Goal: Check status: Check status

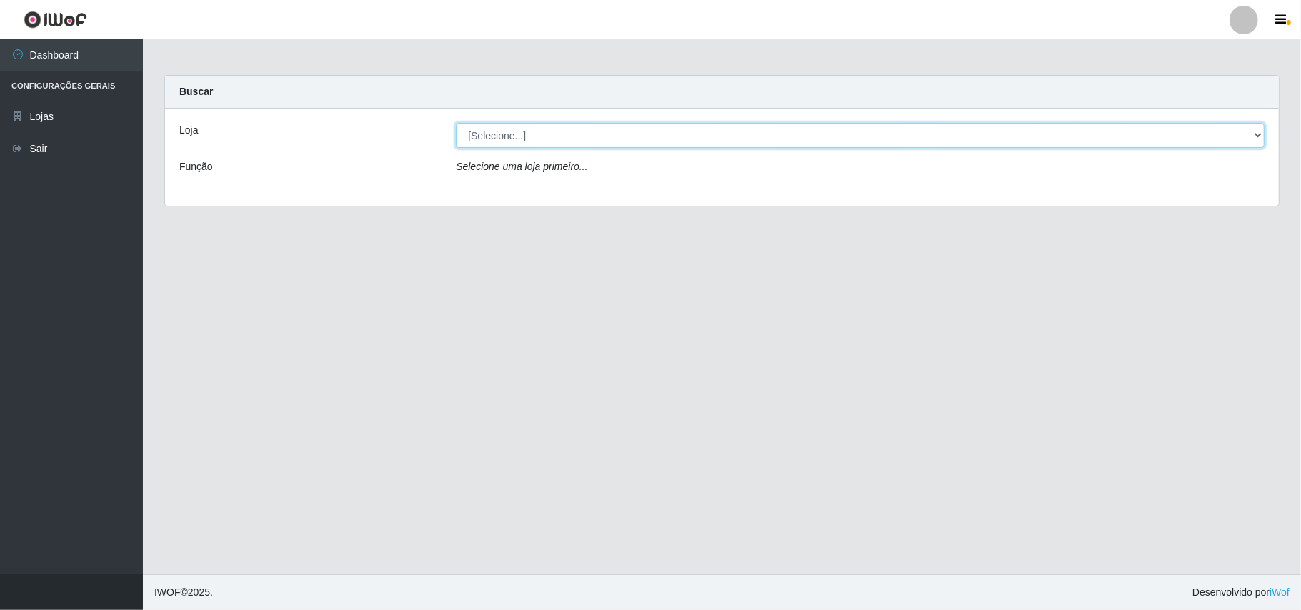
drag, startPoint x: 1247, startPoint y: 134, endPoint x: 1241, endPoint y: 141, distance: 9.6
click at [1247, 134] on select "[Selecione...] Bemais Supermercados - B11 Manaíra" at bounding box center [860, 135] width 809 height 25
select select "409"
click at [456, 123] on select "[Selecione...] Bemais Supermercados - B11 Manaíra" at bounding box center [860, 135] width 809 height 25
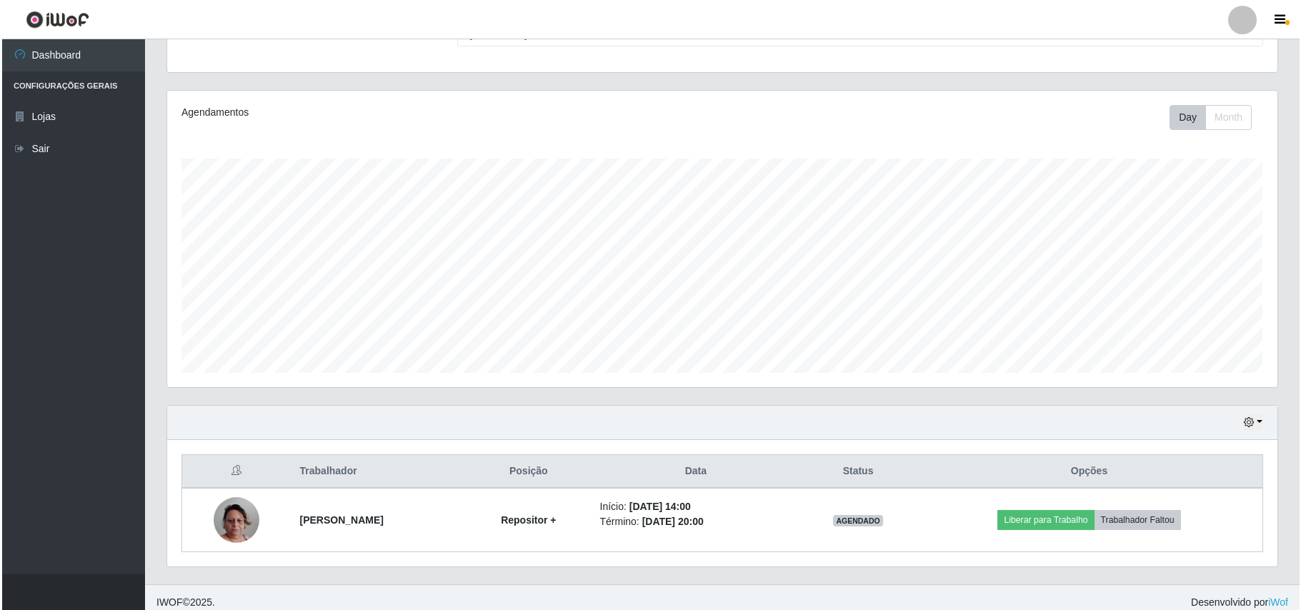
scroll to position [150, 0]
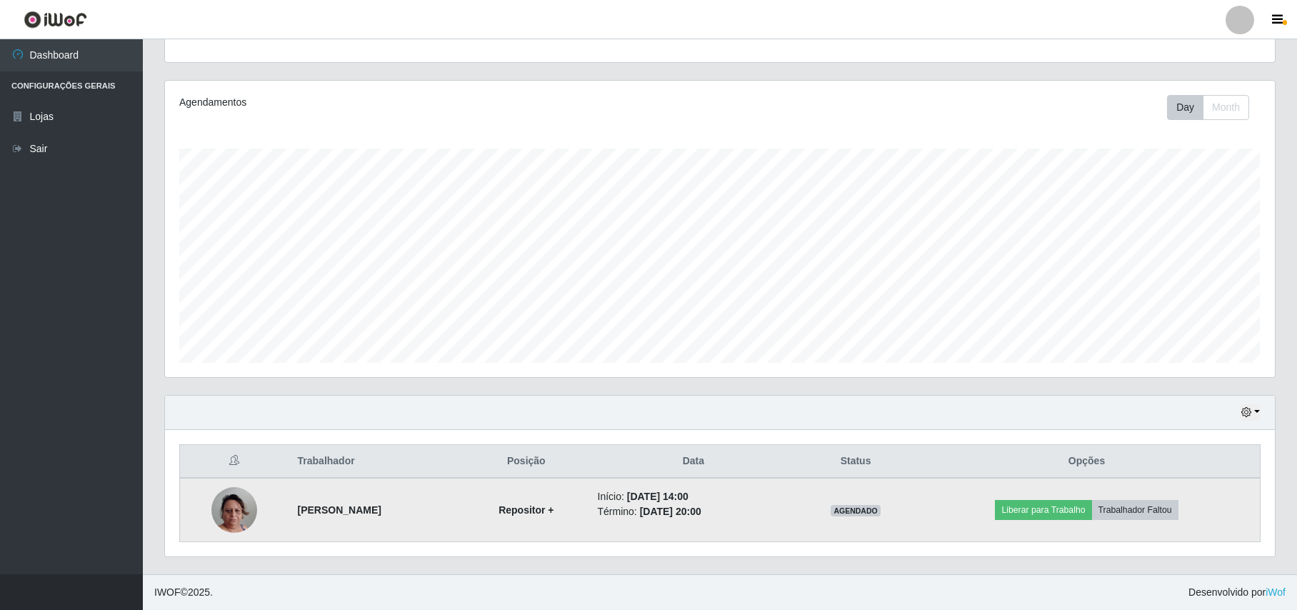
click at [218, 509] on img at bounding box center [234, 509] width 46 height 81
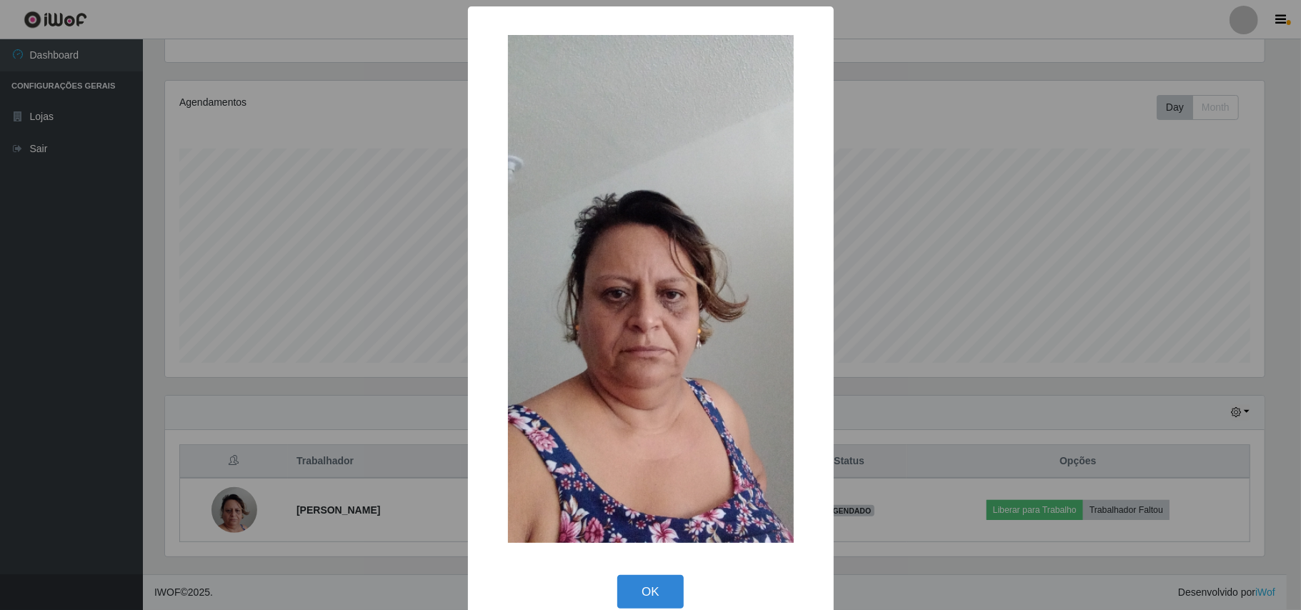
click at [92, 411] on div "× OK Cancel" at bounding box center [650, 305] width 1301 height 610
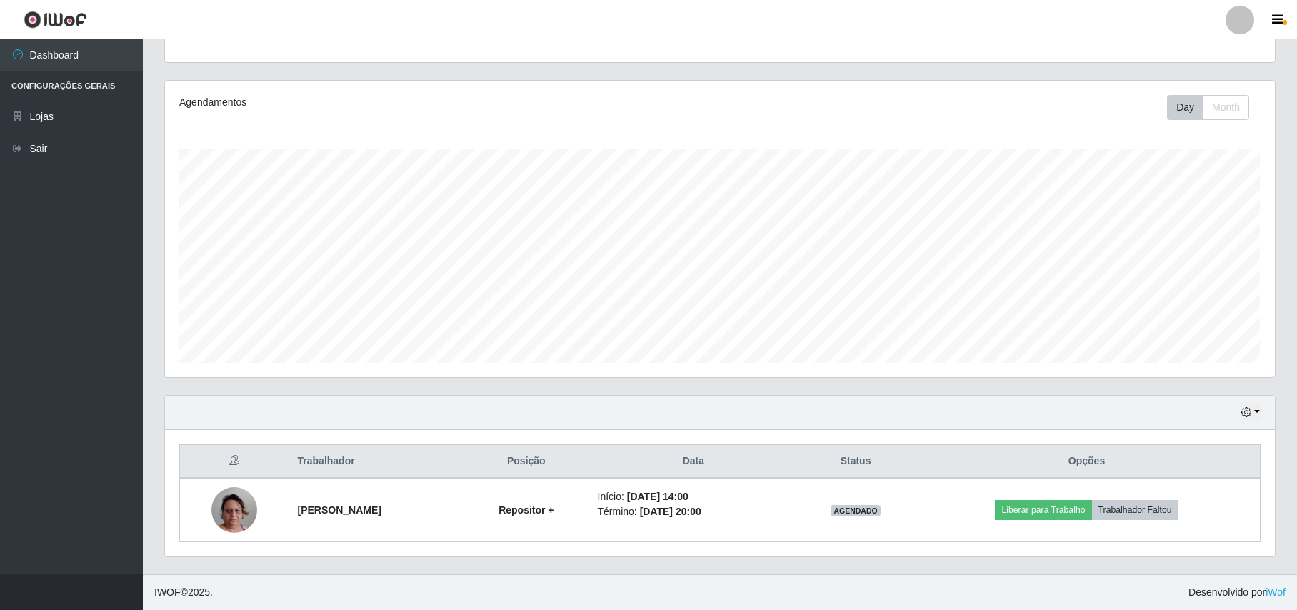
scroll to position [297, 1109]
click at [1254, 410] on button "button" at bounding box center [1251, 412] width 20 height 16
click at [1172, 326] on button "3 dias" at bounding box center [1204, 328] width 113 height 30
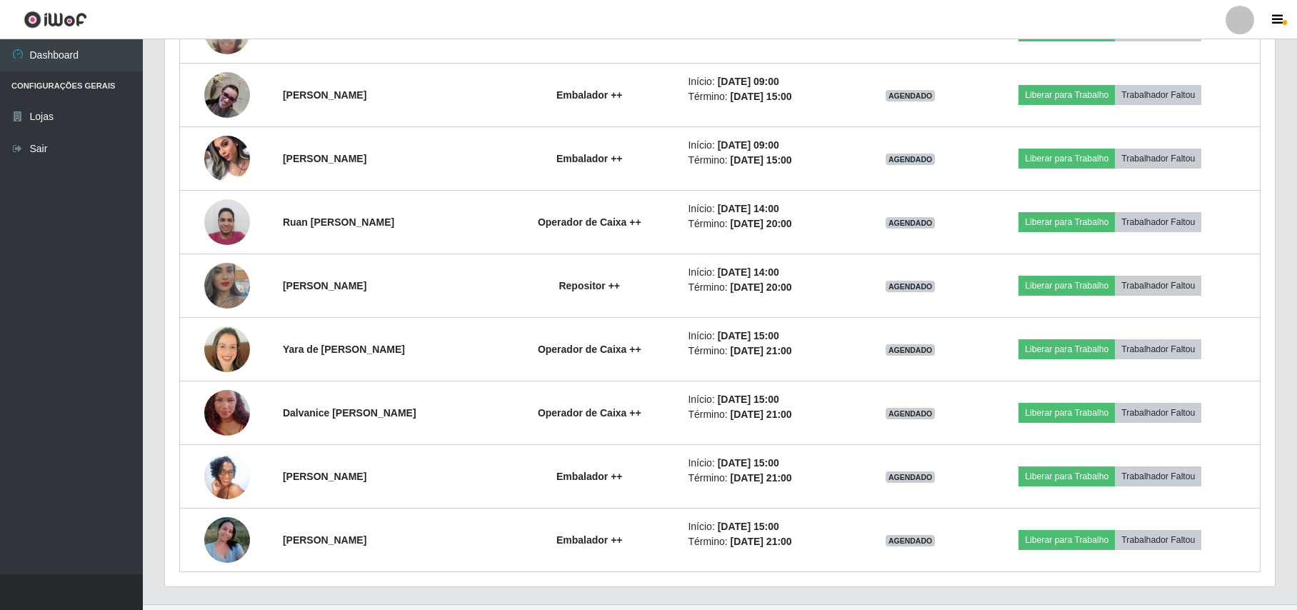
scroll to position [852, 0]
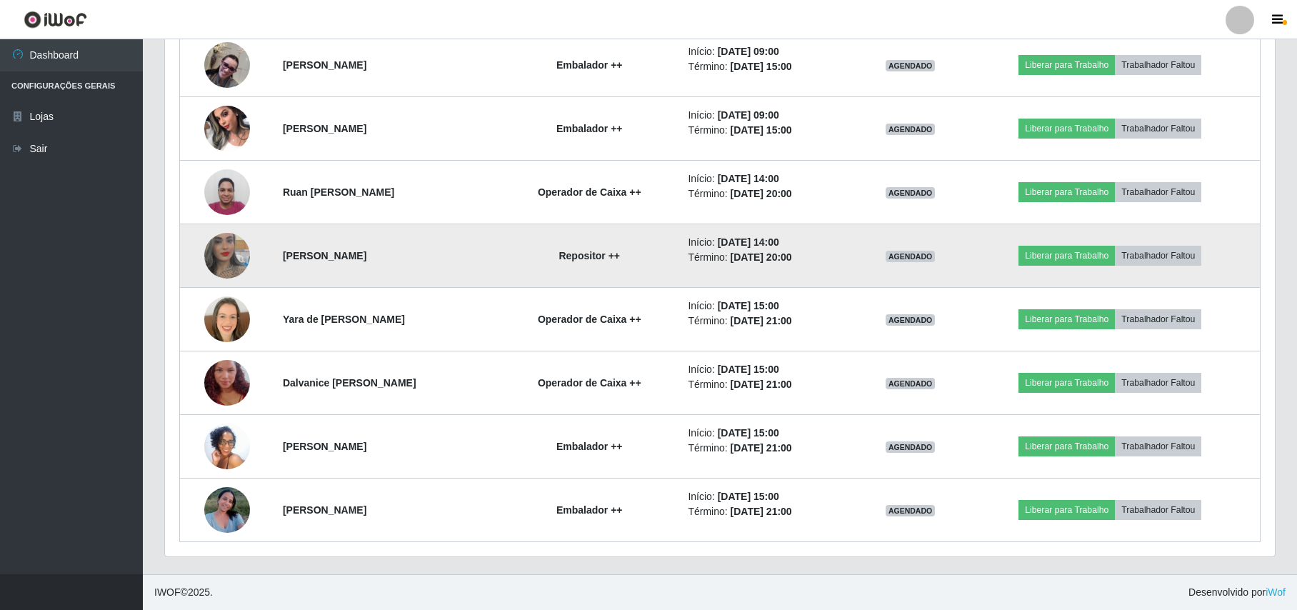
click at [232, 259] on img at bounding box center [227, 255] width 46 height 81
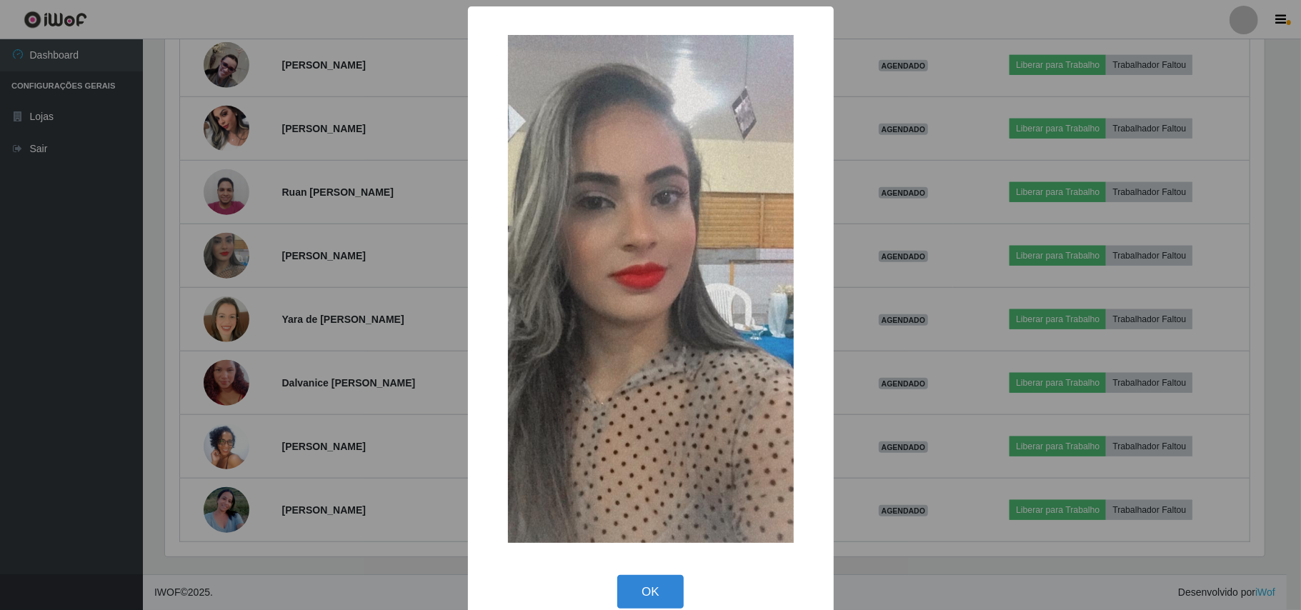
click at [123, 291] on div "× OK Cancel" at bounding box center [650, 305] width 1301 height 610
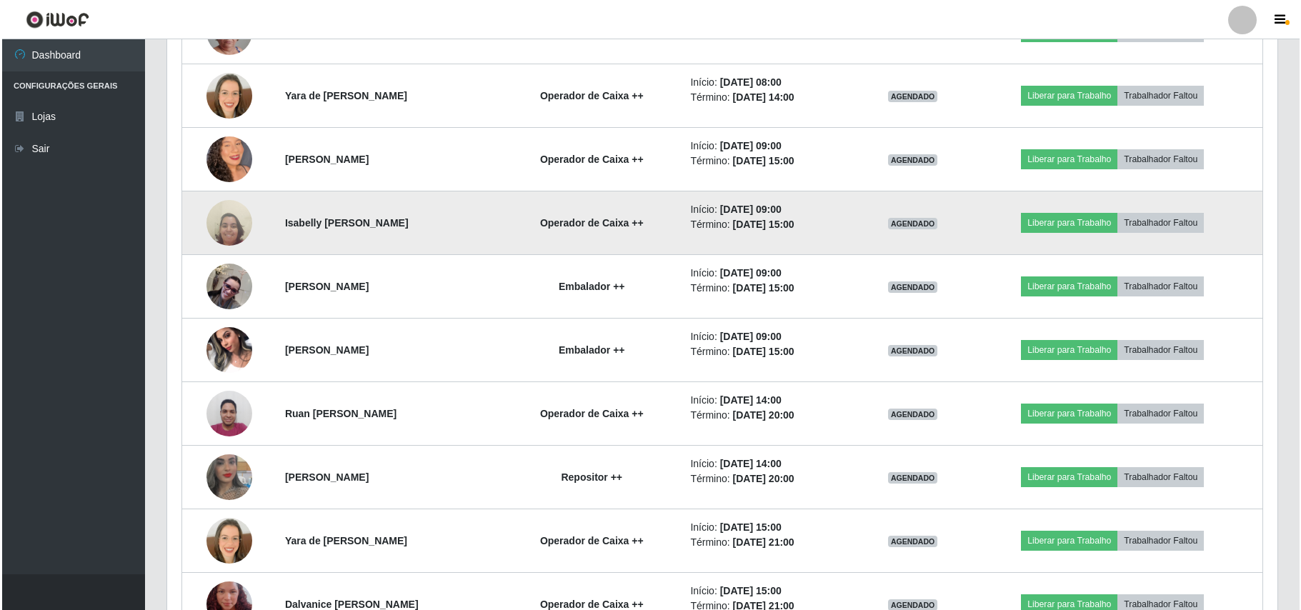
scroll to position [662, 0]
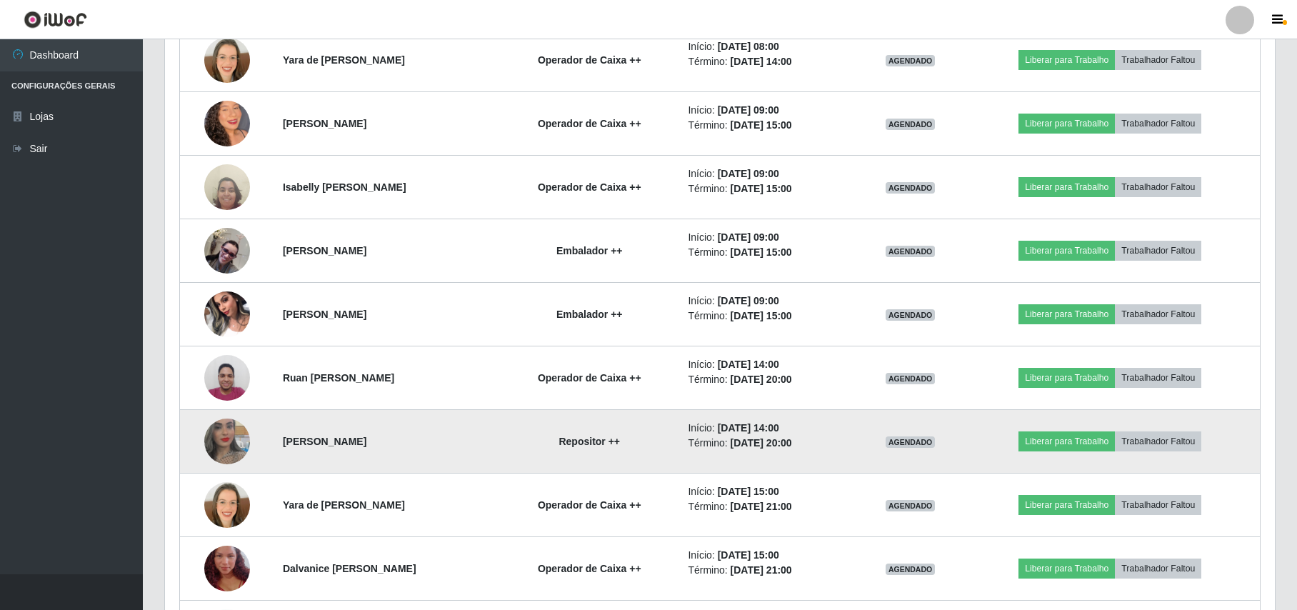
click at [230, 435] on img at bounding box center [227, 441] width 46 height 81
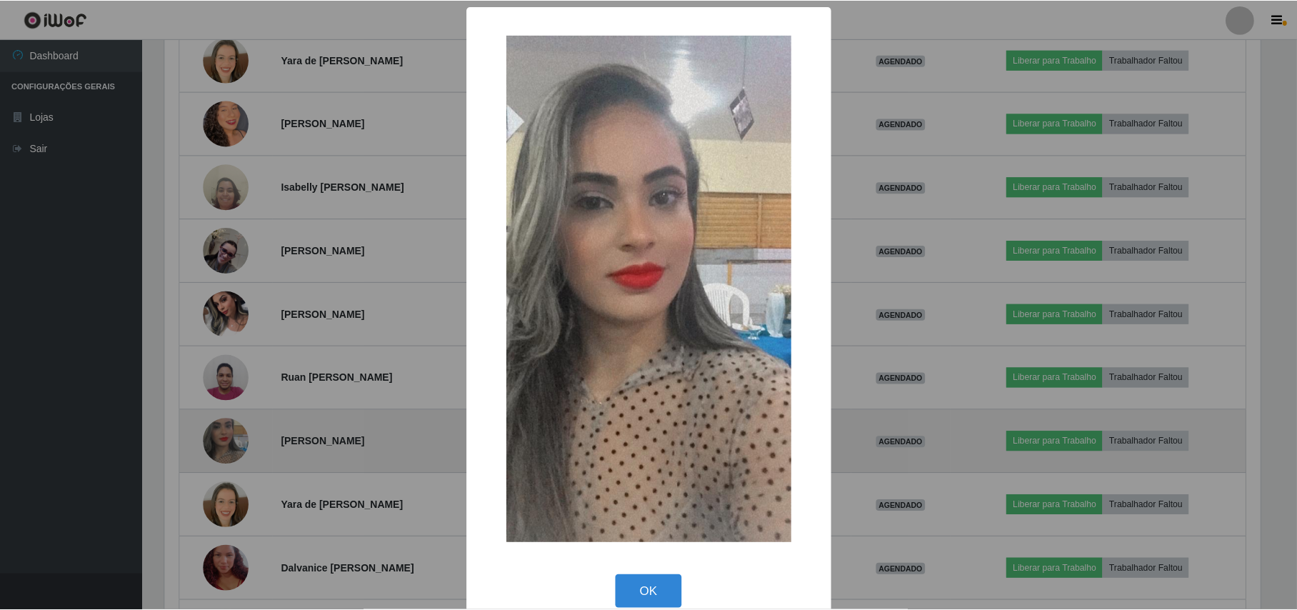
scroll to position [297, 1099]
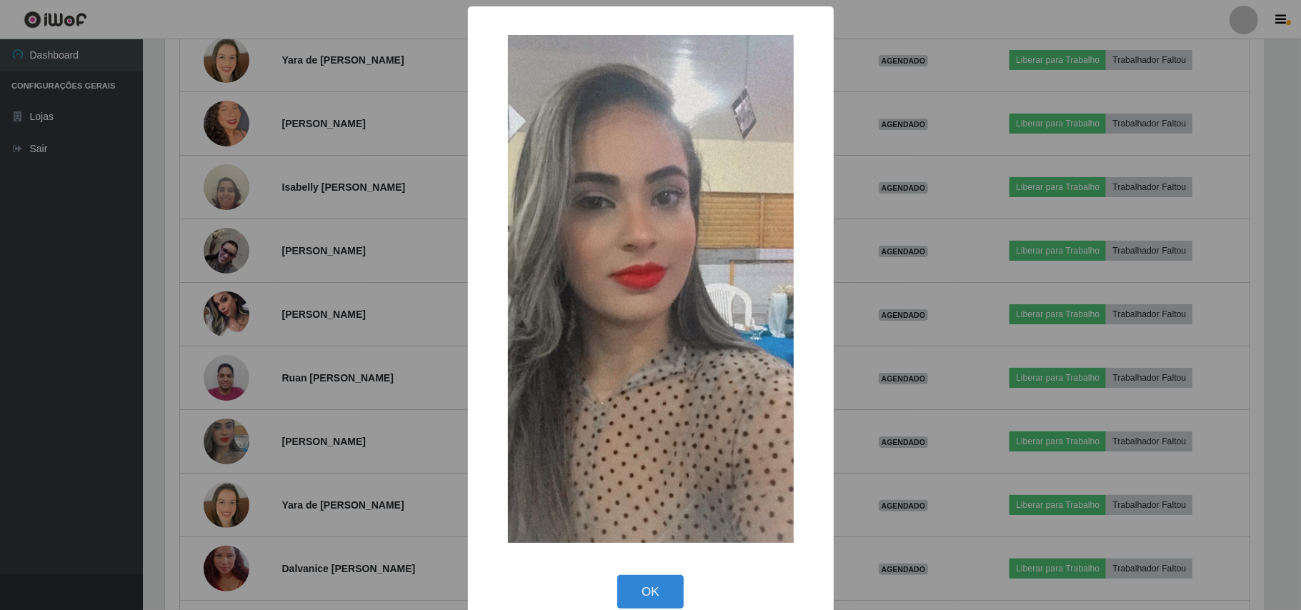
click at [132, 394] on div "× OK Cancel" at bounding box center [650, 305] width 1301 height 610
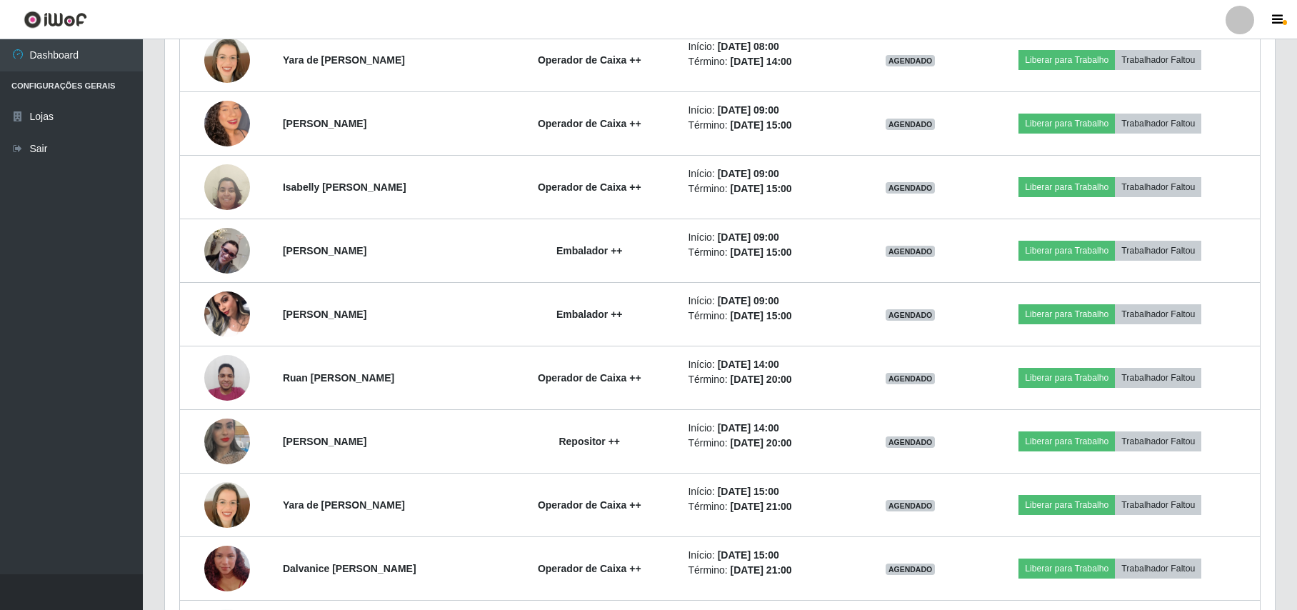
scroll to position [297, 1109]
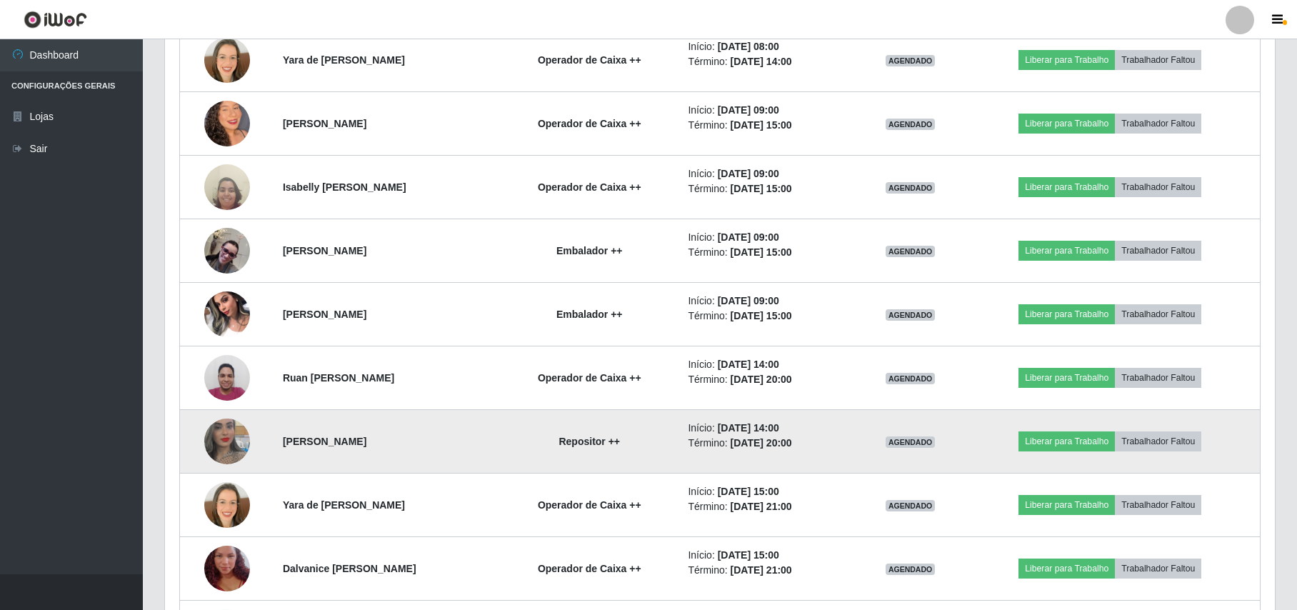
click at [234, 446] on img at bounding box center [227, 441] width 46 height 81
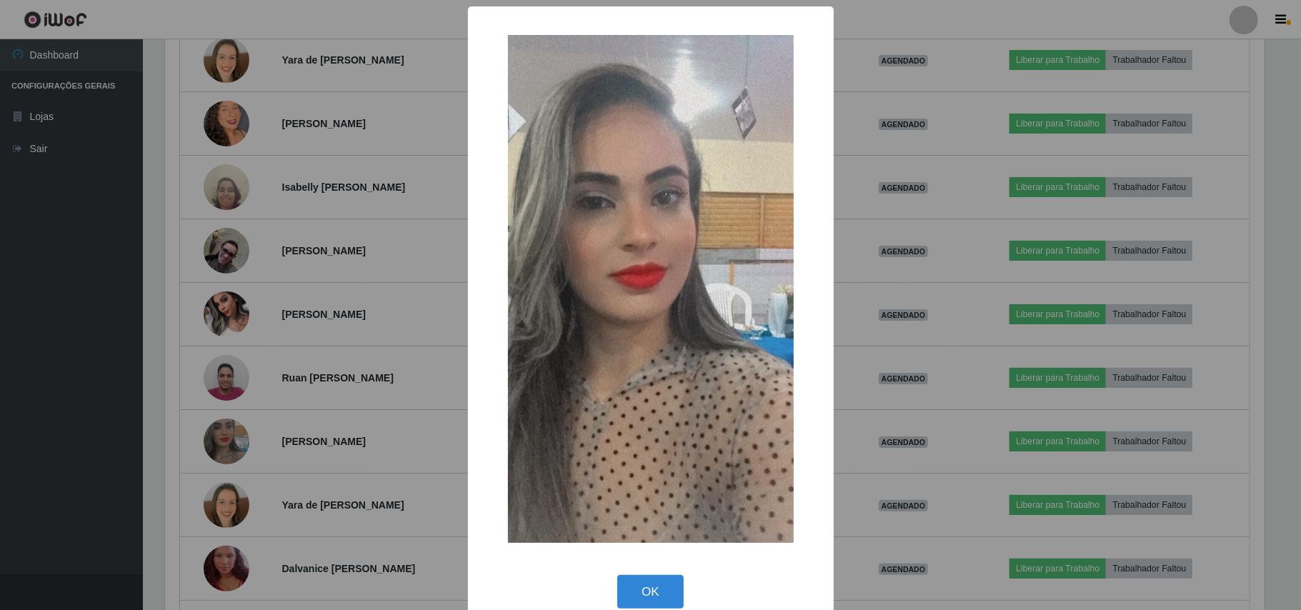
click at [31, 473] on div "× OK Cancel" at bounding box center [650, 305] width 1301 height 610
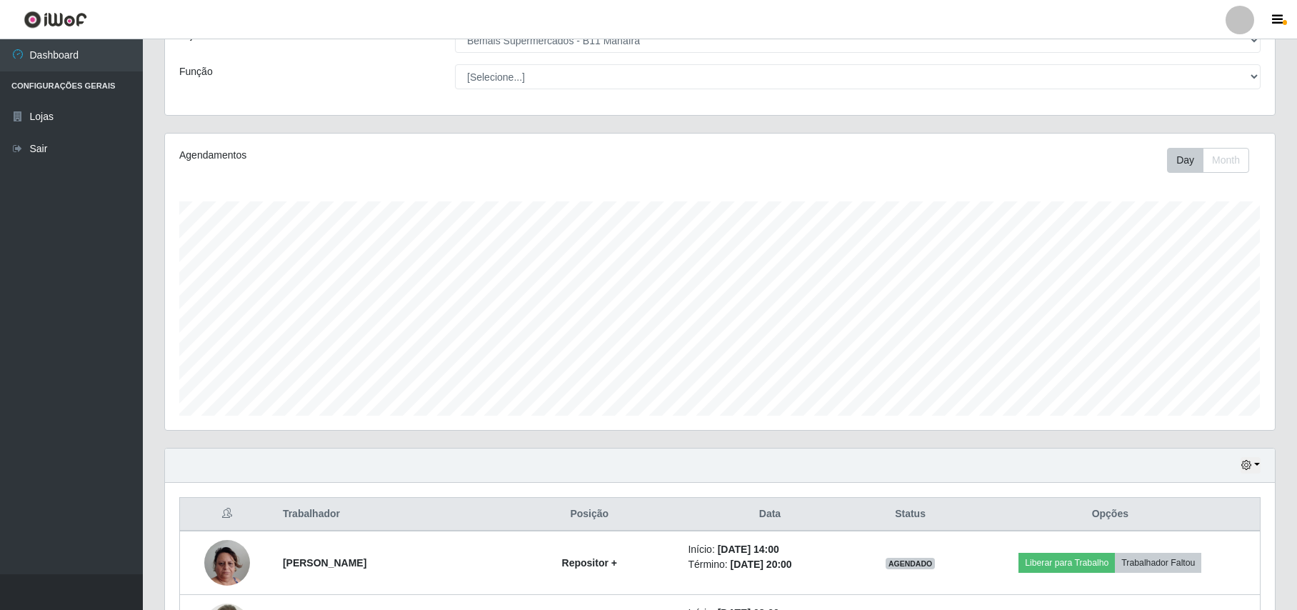
scroll to position [0, 0]
